Goal: Task Accomplishment & Management: Manage account settings

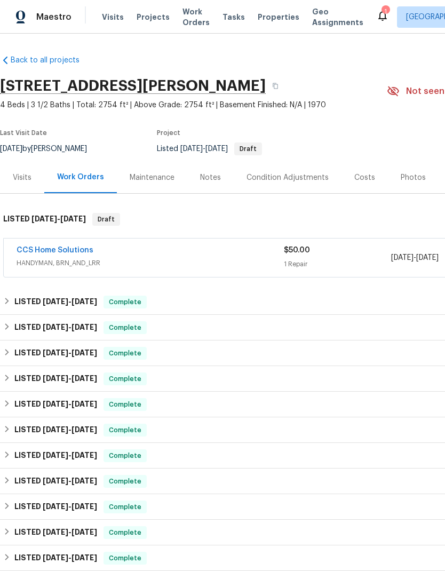
click at [154, 14] on span "Projects" at bounding box center [153, 17] width 33 height 11
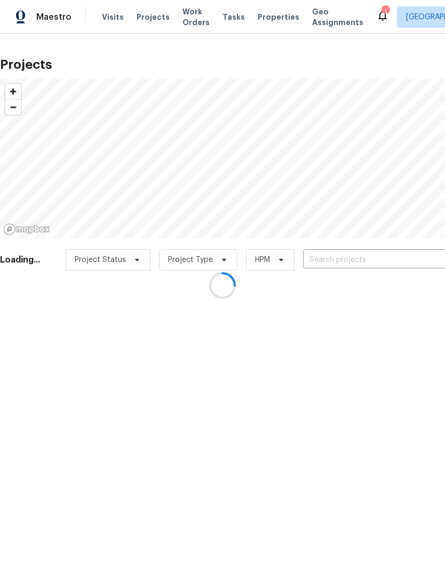
click at [355, 258] on div at bounding box center [222, 285] width 445 height 571
click at [358, 259] on div at bounding box center [222, 285] width 445 height 571
click at [370, 256] on div at bounding box center [222, 285] width 445 height 571
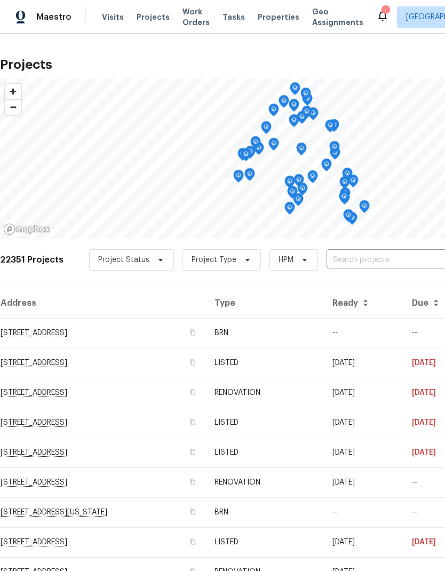
click at [384, 261] on input "text" at bounding box center [387, 260] width 122 height 17
type input "kiplands"
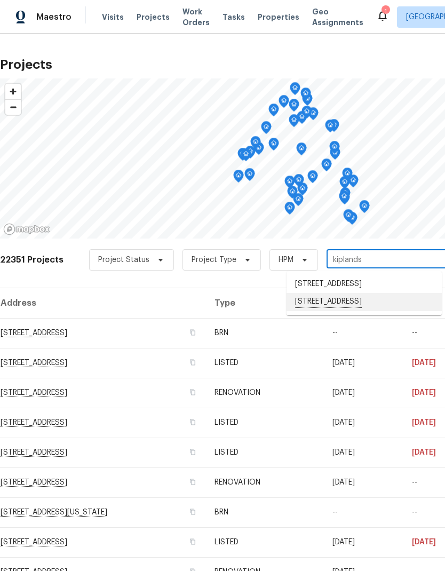
click at [377, 311] on li "2662 Kiplands Way Dr, Houston, TX 77014" at bounding box center [363, 302] width 155 height 18
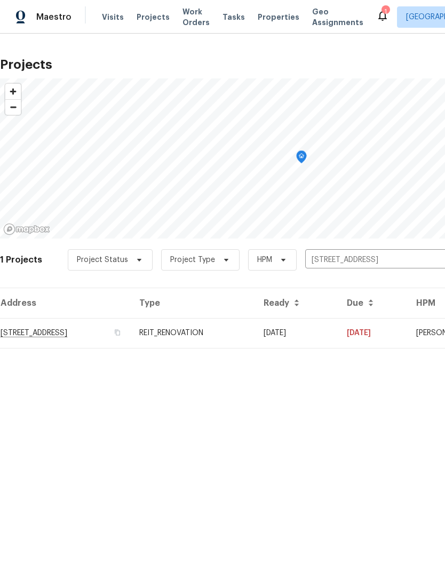
click at [79, 334] on td "2662 Kiplands Way Dr, Houston, TX 77014" at bounding box center [65, 333] width 131 height 30
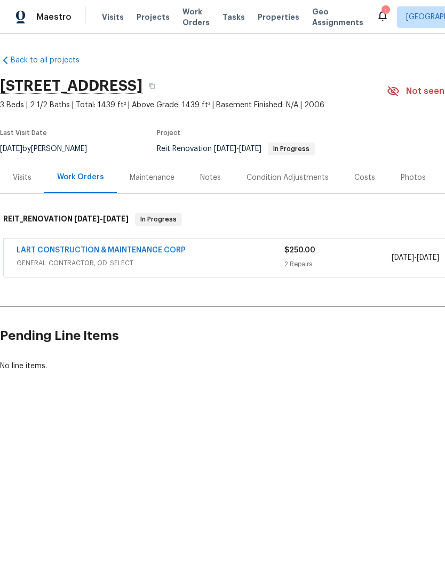
click at [147, 250] on link "LART CONSTRUCTION & MAINTENANCE CORP" at bounding box center [101, 249] width 169 height 7
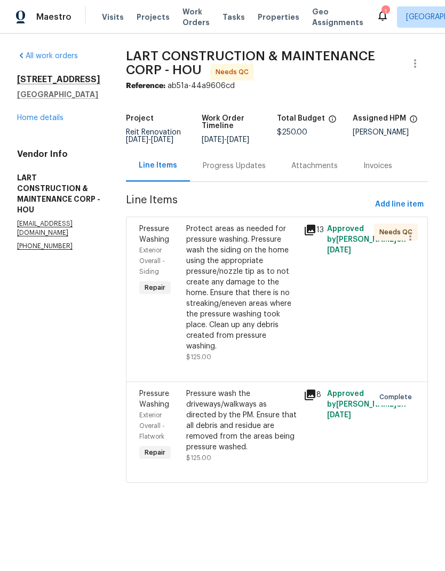
click at [243, 288] on div "Protect areas as needed for pressure washing. Pressure wash the siding on the h…" at bounding box center [241, 288] width 111 height 128
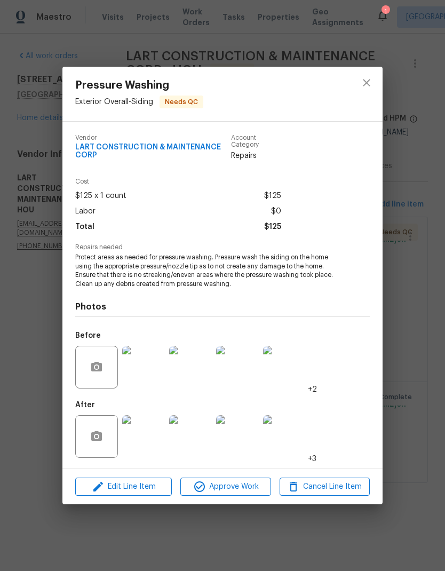
click at [145, 439] on img at bounding box center [143, 436] width 43 height 43
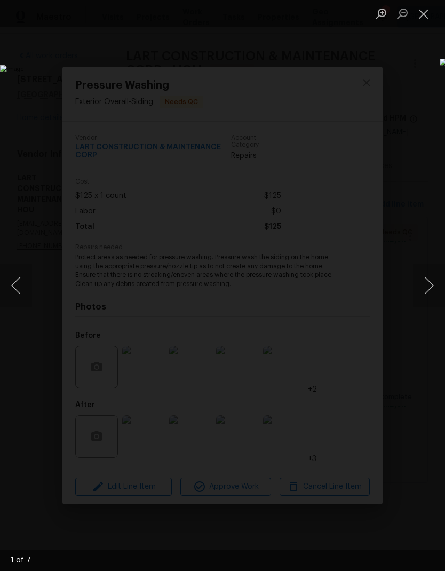
click at [428, 288] on button "Next image" at bounding box center [429, 285] width 32 height 43
click at [430, 276] on button "Next image" at bounding box center [429, 285] width 32 height 43
click at [428, 277] on button "Next image" at bounding box center [429, 285] width 32 height 43
click at [429, 275] on button "Next image" at bounding box center [429, 285] width 32 height 43
click at [428, 279] on button "Next image" at bounding box center [429, 285] width 32 height 43
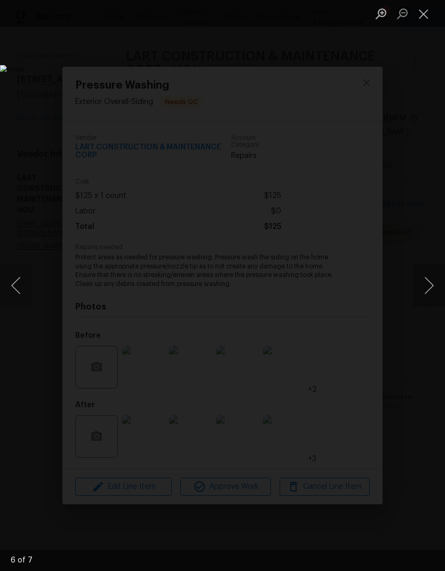
click at [428, 277] on button "Next image" at bounding box center [429, 285] width 32 height 43
click at [424, 284] on button "Next image" at bounding box center [429, 285] width 32 height 43
click at [422, 17] on button "Close lightbox" at bounding box center [423, 13] width 21 height 19
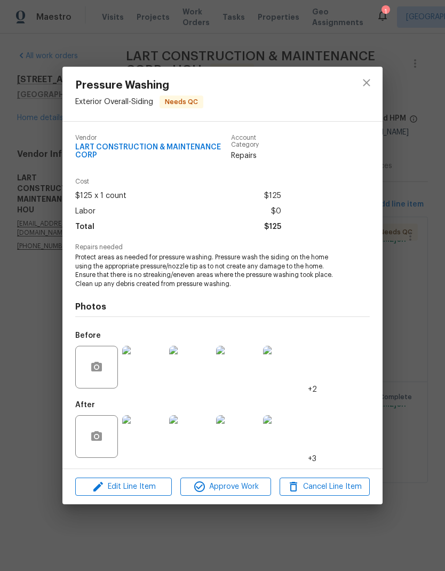
click at [402, 119] on div "Pressure Washing Exterior Overall - Siding Needs QC Vendor LART CONSTRUCTION & …" at bounding box center [222, 285] width 445 height 571
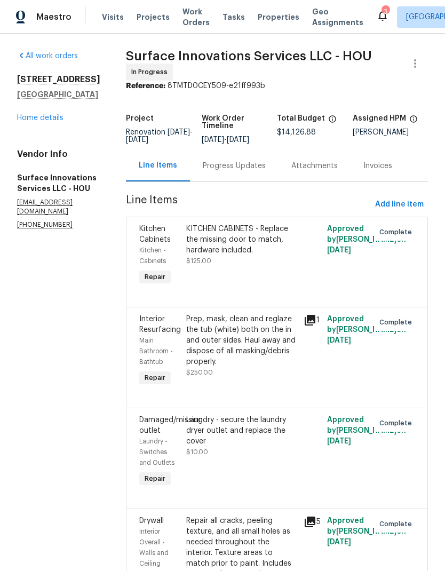
click at [56, 117] on link "Home details" at bounding box center [40, 117] width 46 height 7
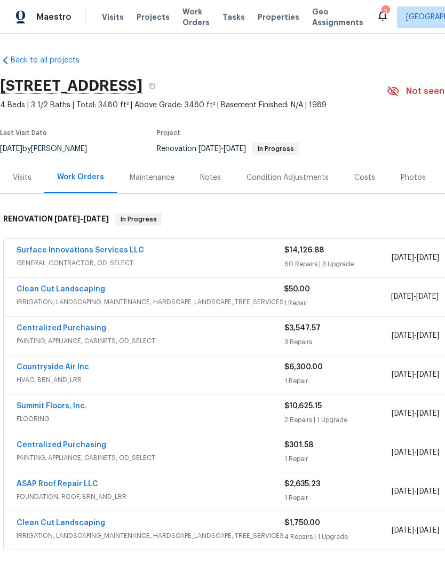
click at [204, 184] on div "Notes" at bounding box center [210, 177] width 46 height 31
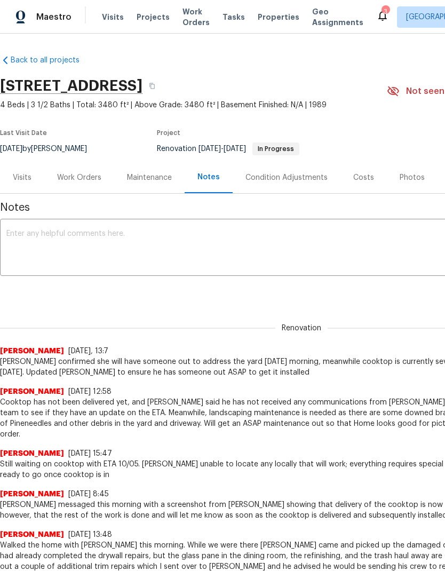
click at [219, 236] on textarea at bounding box center [301, 248] width 590 height 37
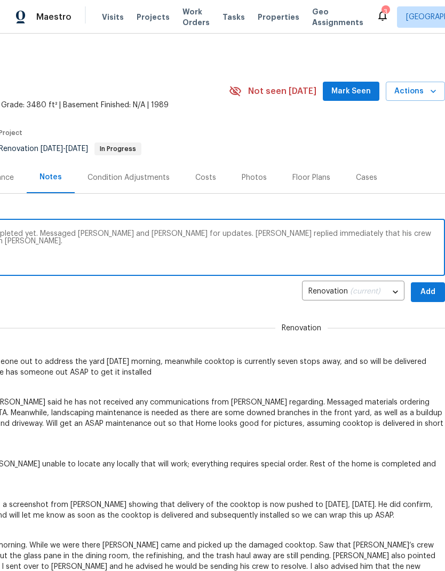
scroll to position [0, 158]
type textarea "Swung by home and neither has been completed yet. Messaged [PERSON_NAME] and [P…"
click at [433, 297] on span "Add" at bounding box center [427, 291] width 17 height 13
